Goal: Check status: Check status

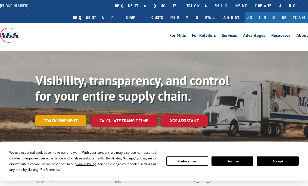
click at [60, 115] on link "Track shipment" at bounding box center [60, 120] width 51 height 11
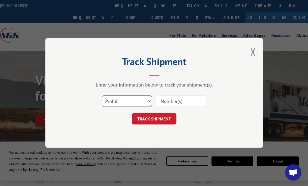
click at [114, 103] on select "Select category... Probill BOL PO" at bounding box center [127, 101] width 50 height 11
select select "po"
click at [102, 96] on select "Select category... Probill BOL PO" at bounding box center [127, 101] width 50 height 11
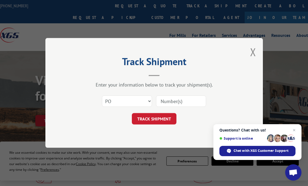
click at [165, 101] on input at bounding box center [181, 101] width 50 height 11
type input "64538657"
click button "TRACK SHIPMENT" at bounding box center [154, 118] width 45 height 11
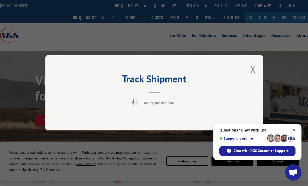
click at [293, 130] on span "Close chat" at bounding box center [293, 130] width 7 height 7
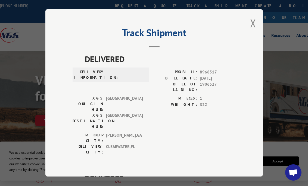
scroll to position [72, 0]
